Goal: Check status: Check status

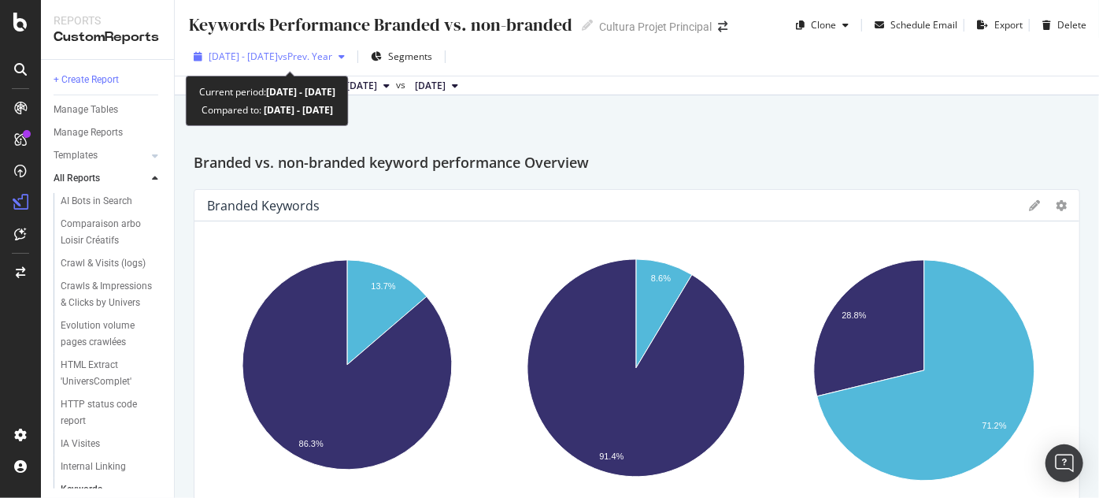
click at [269, 60] on span "[DATE] - [DATE]" at bounding box center [243, 56] width 69 height 13
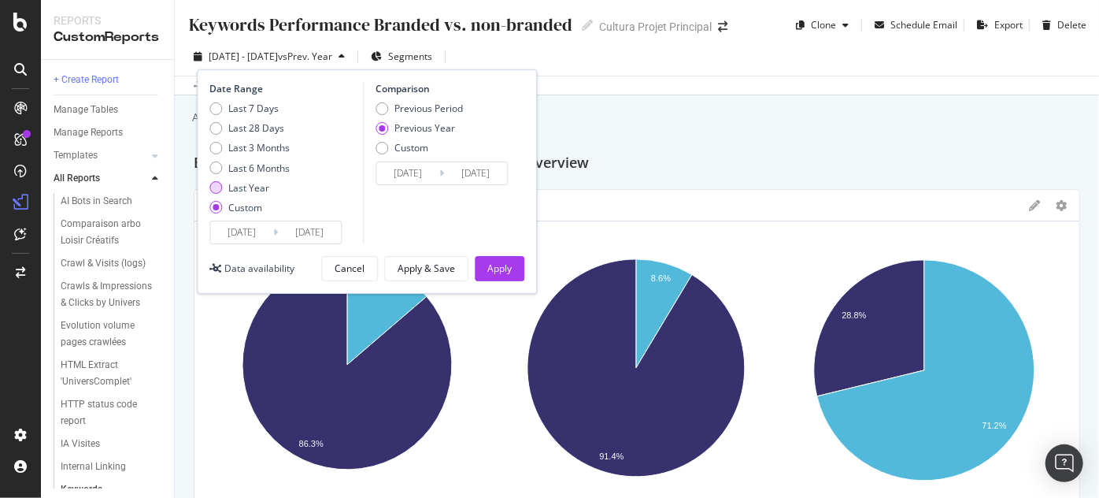
click at [250, 187] on div "Last Year" at bounding box center [248, 187] width 41 height 13
type input "[DATE]"
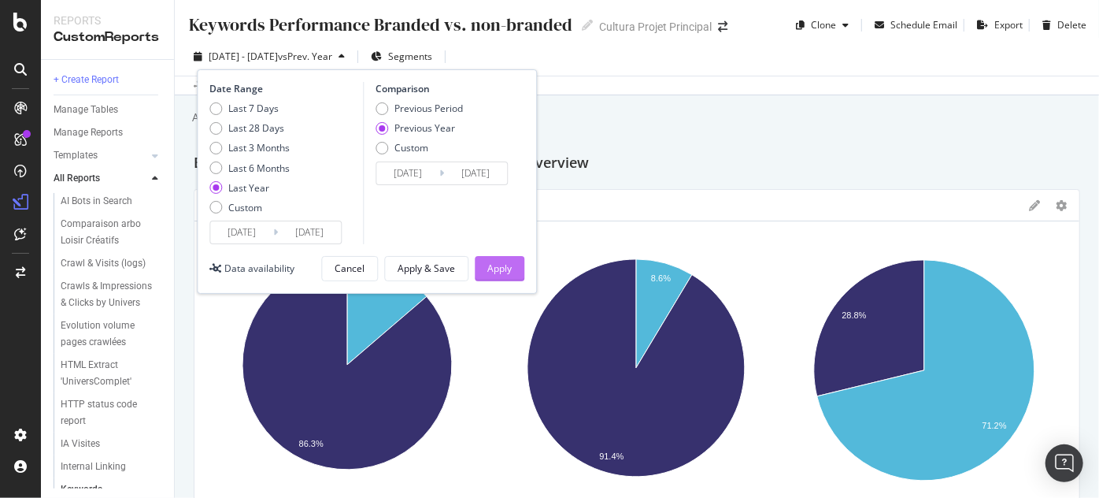
click at [499, 272] on div "Apply" at bounding box center [499, 267] width 24 height 13
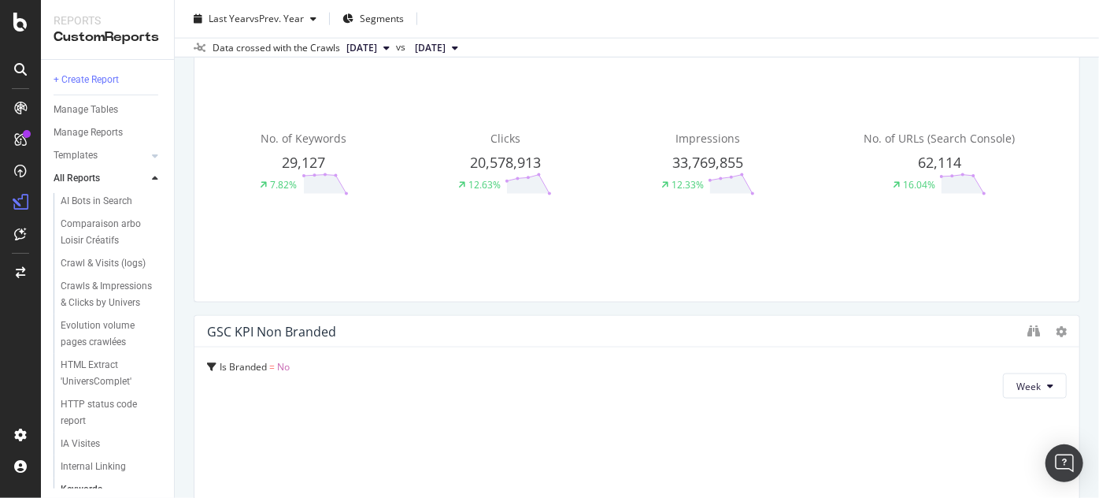
scroll to position [1643, 0]
